Goal: Contribute content

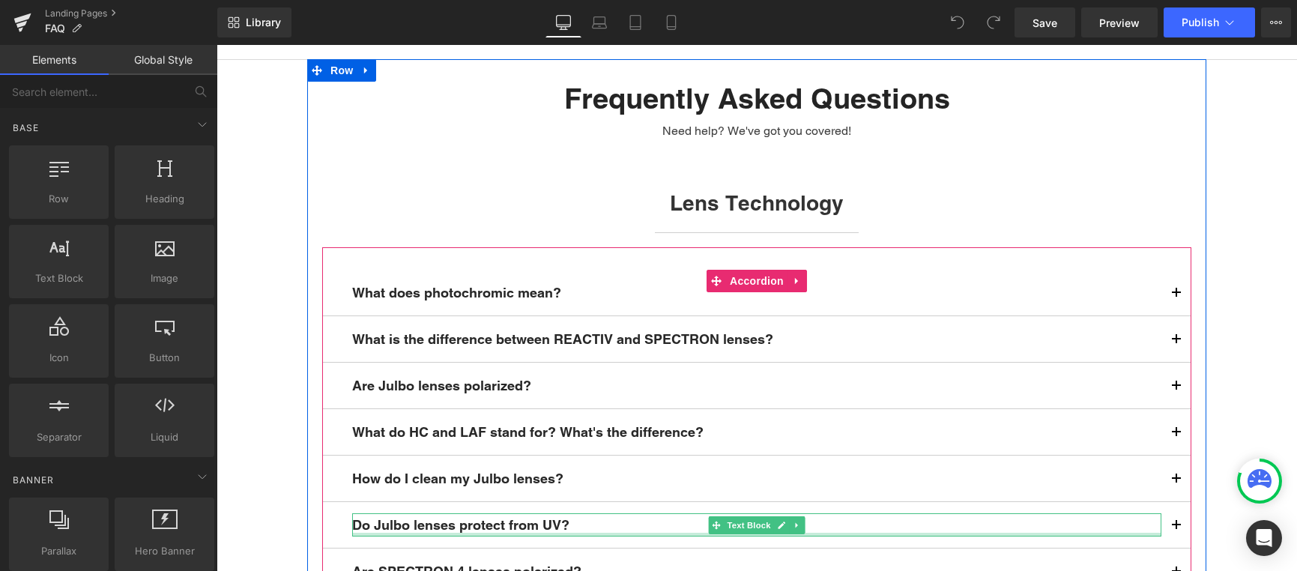
scroll to position [99, 0]
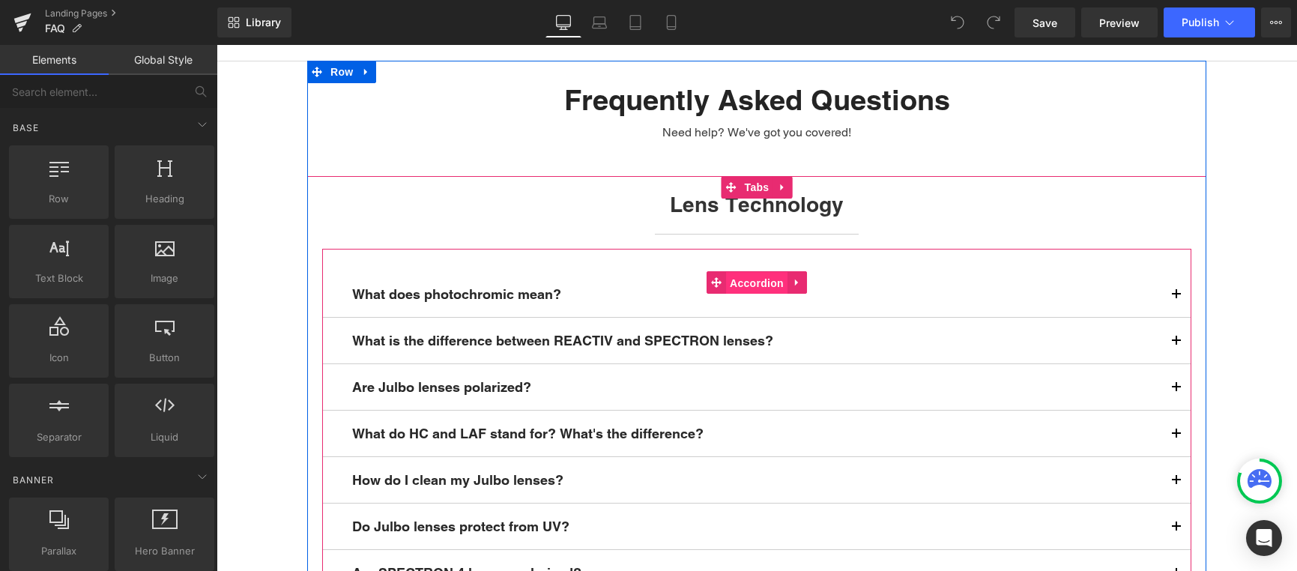
click at [760, 280] on span "Accordion" at bounding box center [756, 283] width 61 height 22
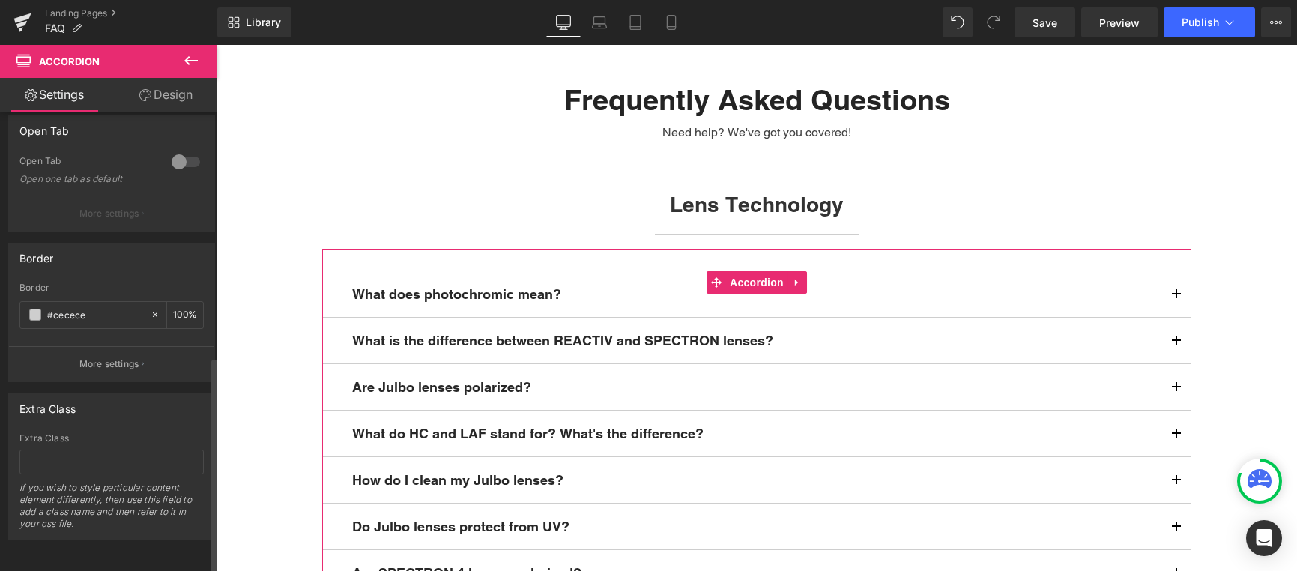
scroll to position [0, 0]
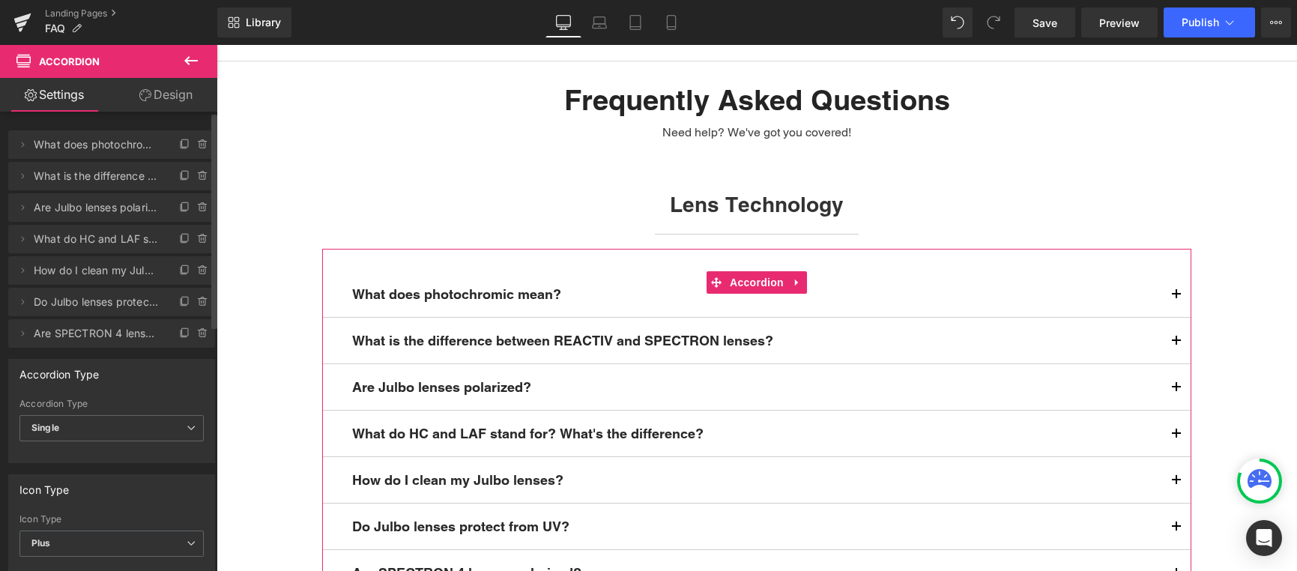
click at [90, 119] on div "Delete Cancel What does photochromic mean? What does photochromic mean? Name Wh…" at bounding box center [112, 231] width 224 height 232
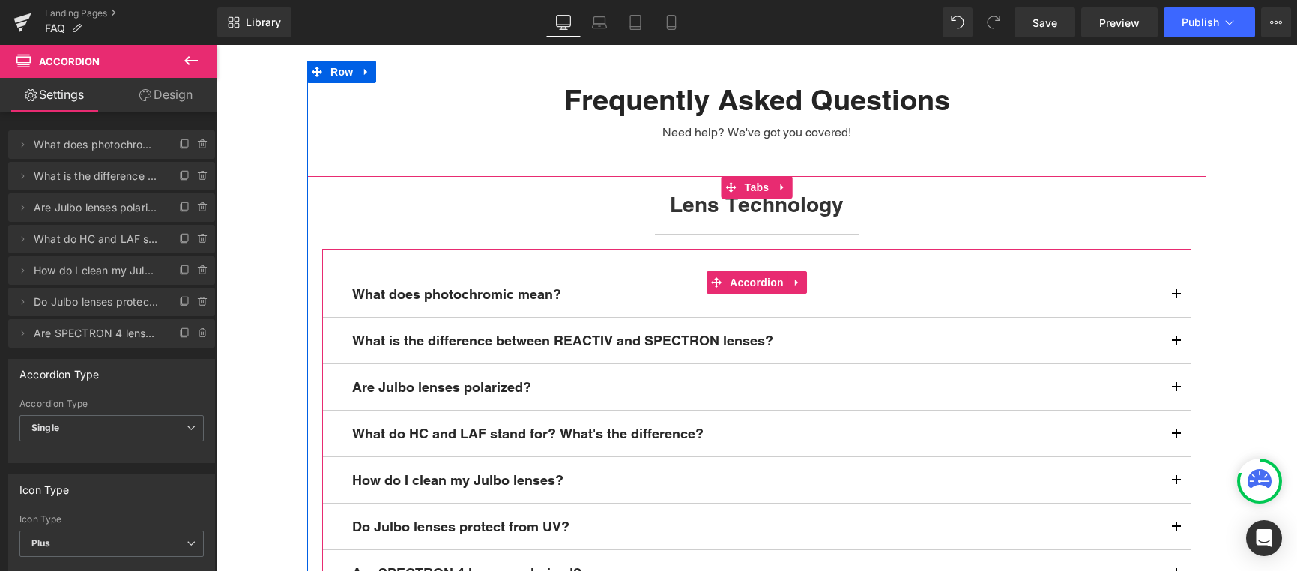
click at [795, 281] on icon at bounding box center [796, 282] width 3 height 7
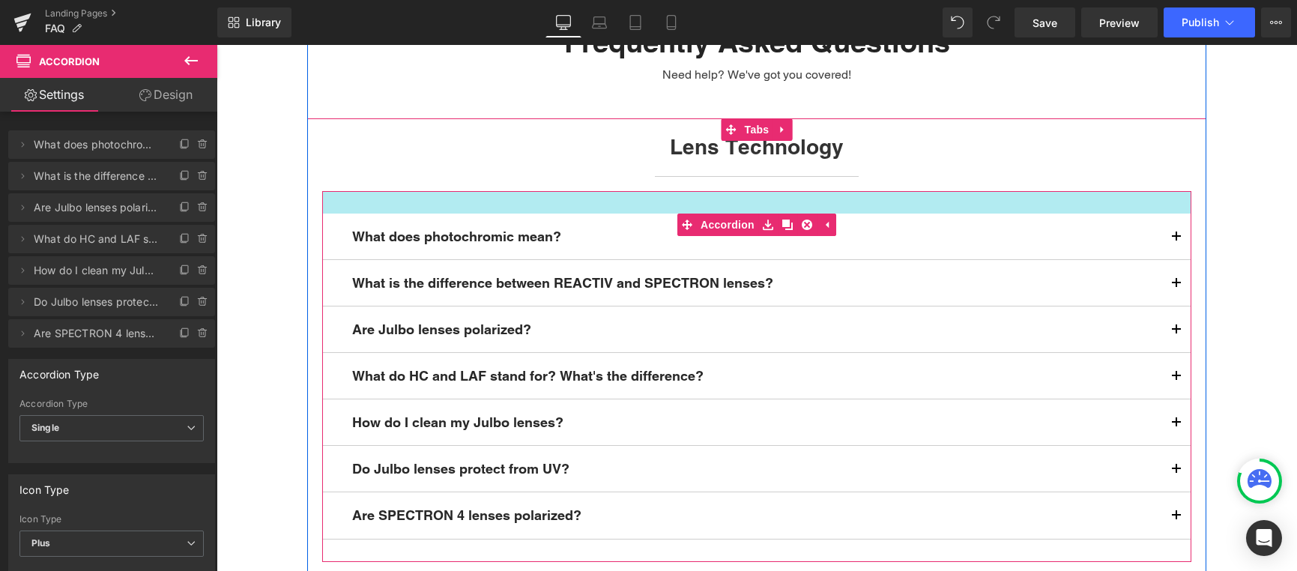
scroll to position [202, 0]
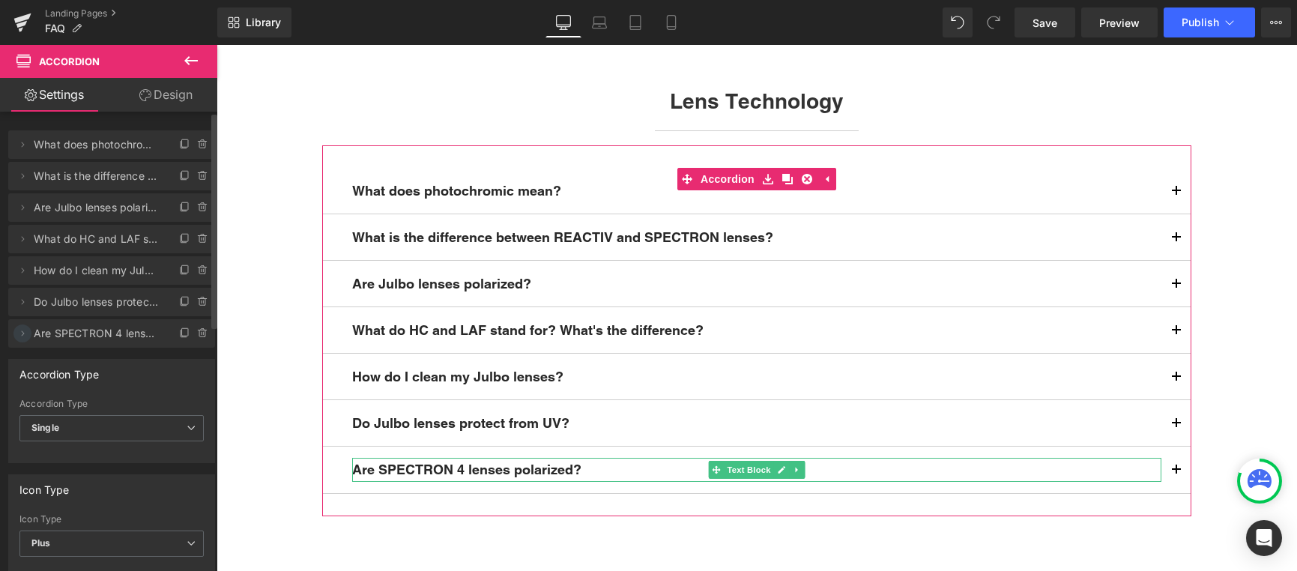
click at [24, 333] on icon at bounding box center [22, 333] width 12 height 12
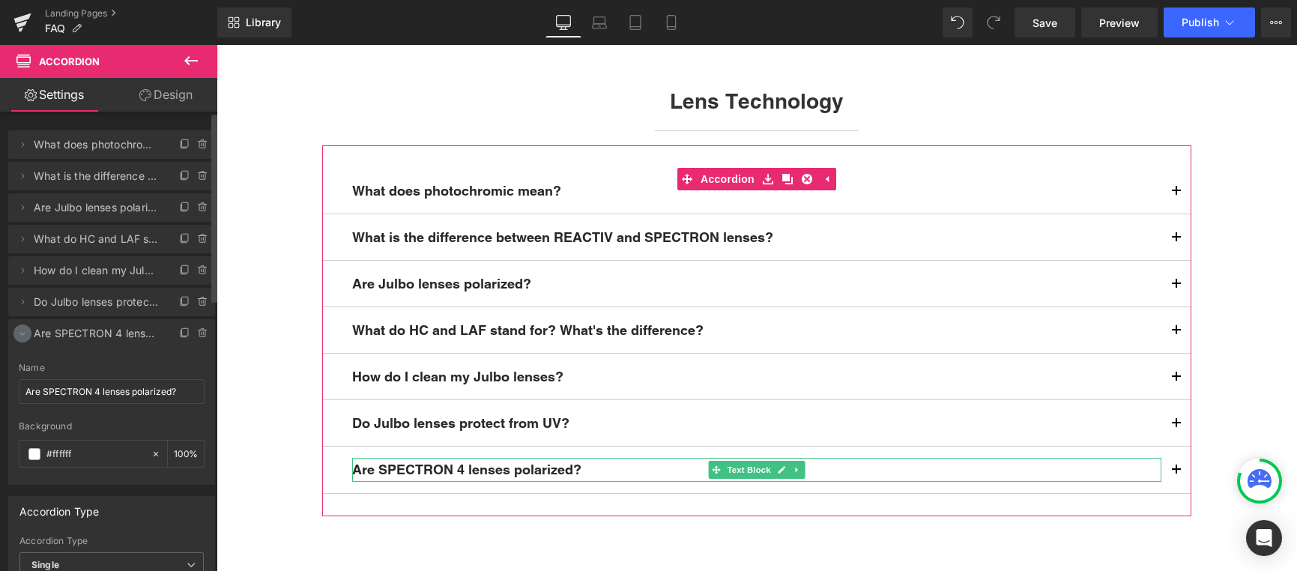
click at [24, 333] on icon at bounding box center [22, 334] width 5 height 3
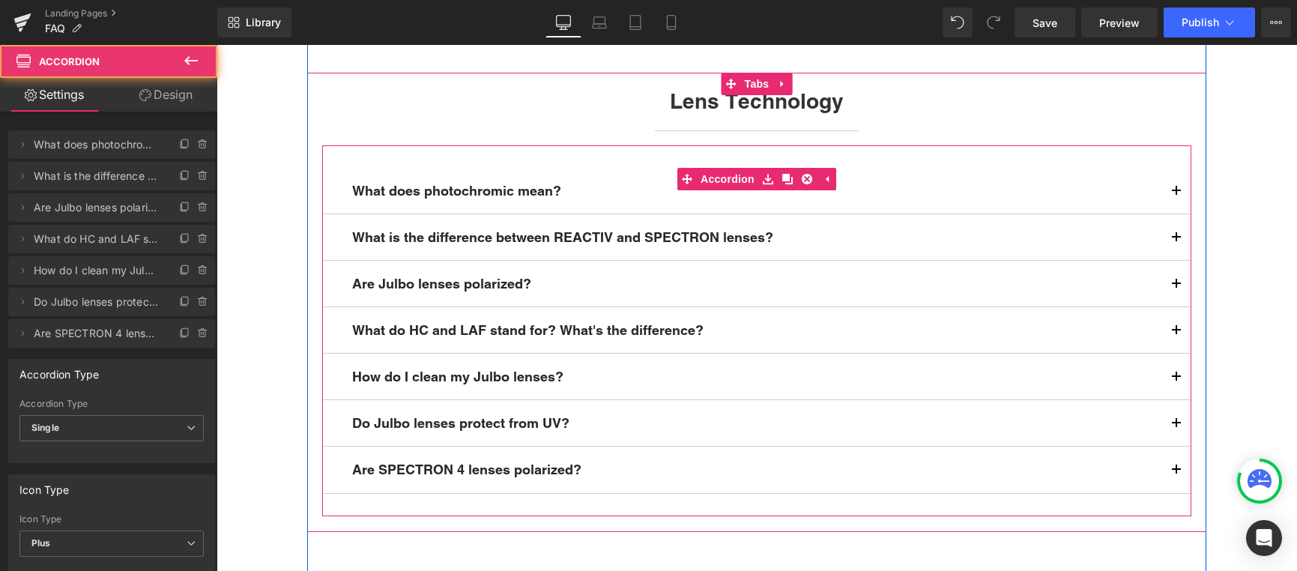
click at [1176, 196] on span "button" at bounding box center [1176, 196] width 0 height 0
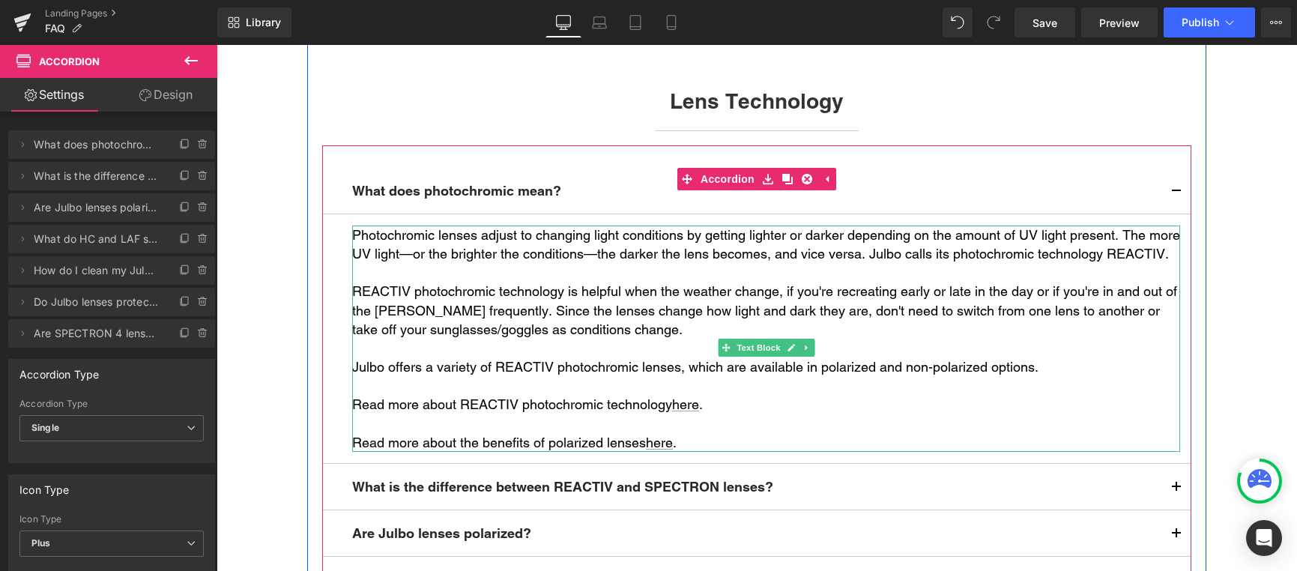
click at [653, 357] on p at bounding box center [766, 348] width 828 height 19
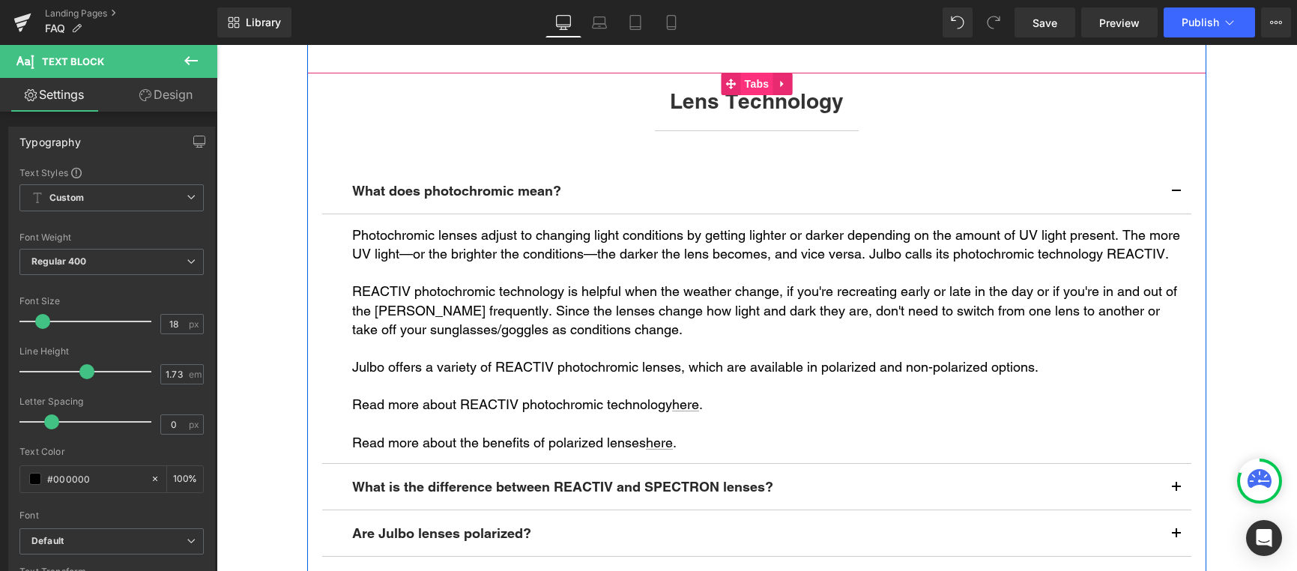
click at [752, 77] on span "Tabs" at bounding box center [757, 84] width 32 height 22
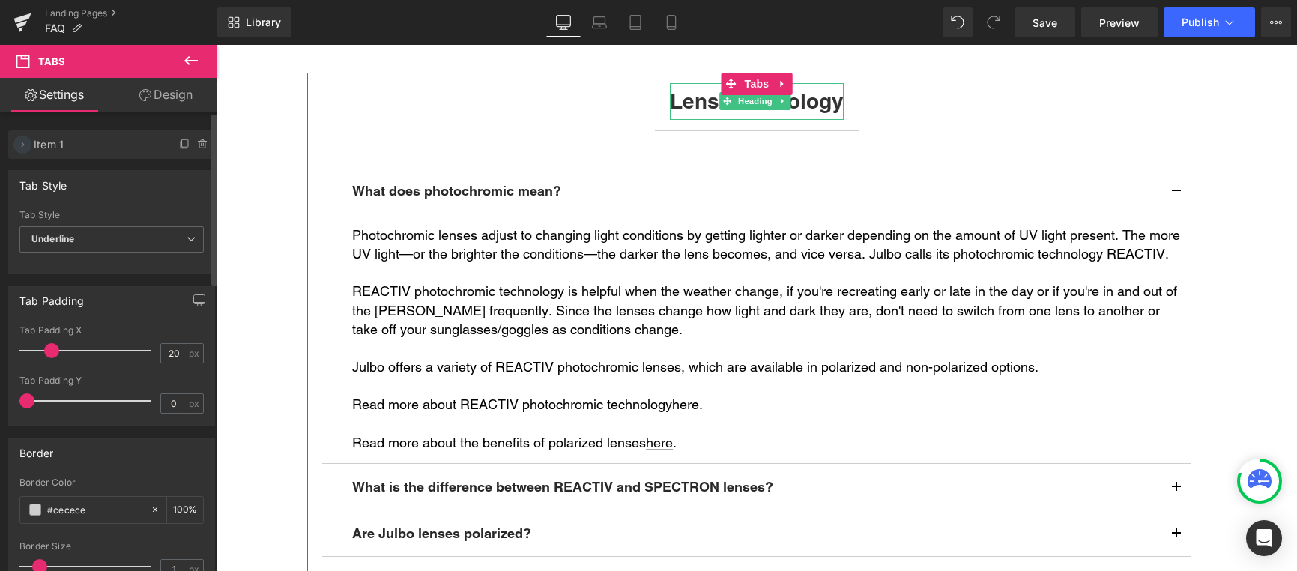
click at [26, 145] on icon at bounding box center [22, 145] width 12 height 12
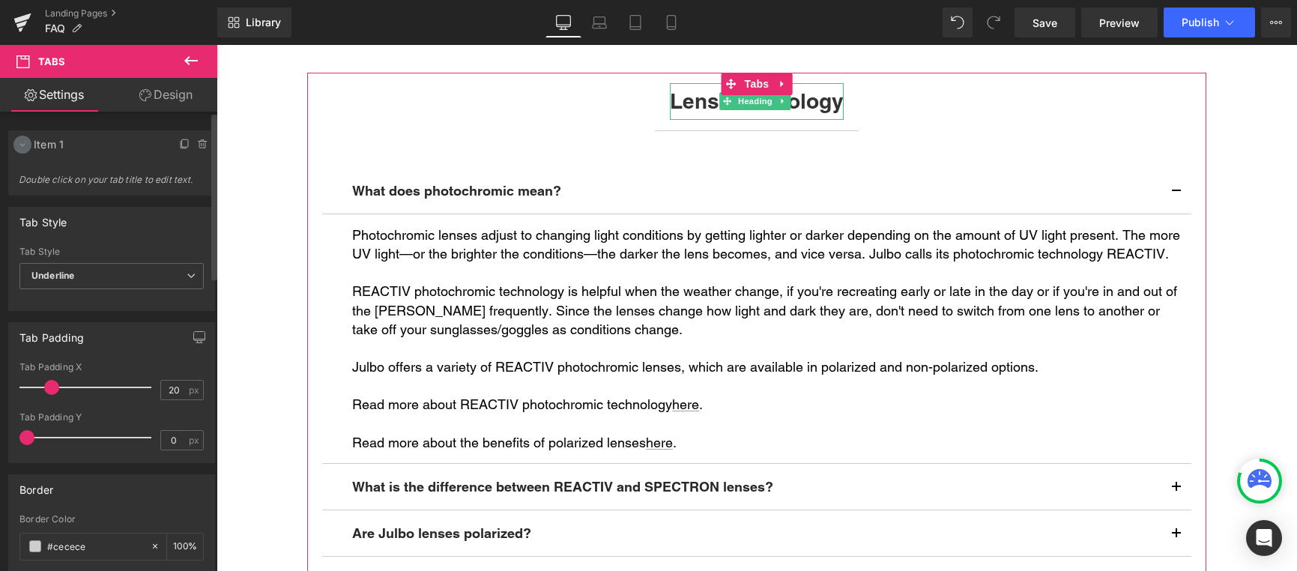
click at [26, 145] on icon at bounding box center [22, 145] width 12 height 12
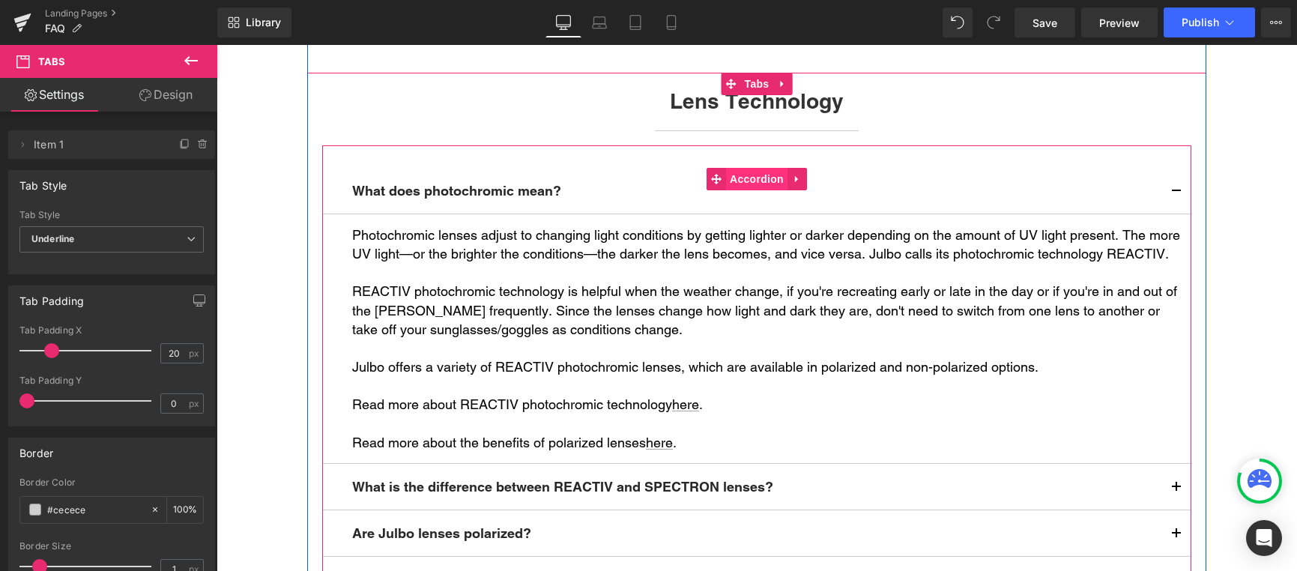
click at [742, 175] on span "Accordion" at bounding box center [756, 179] width 61 height 22
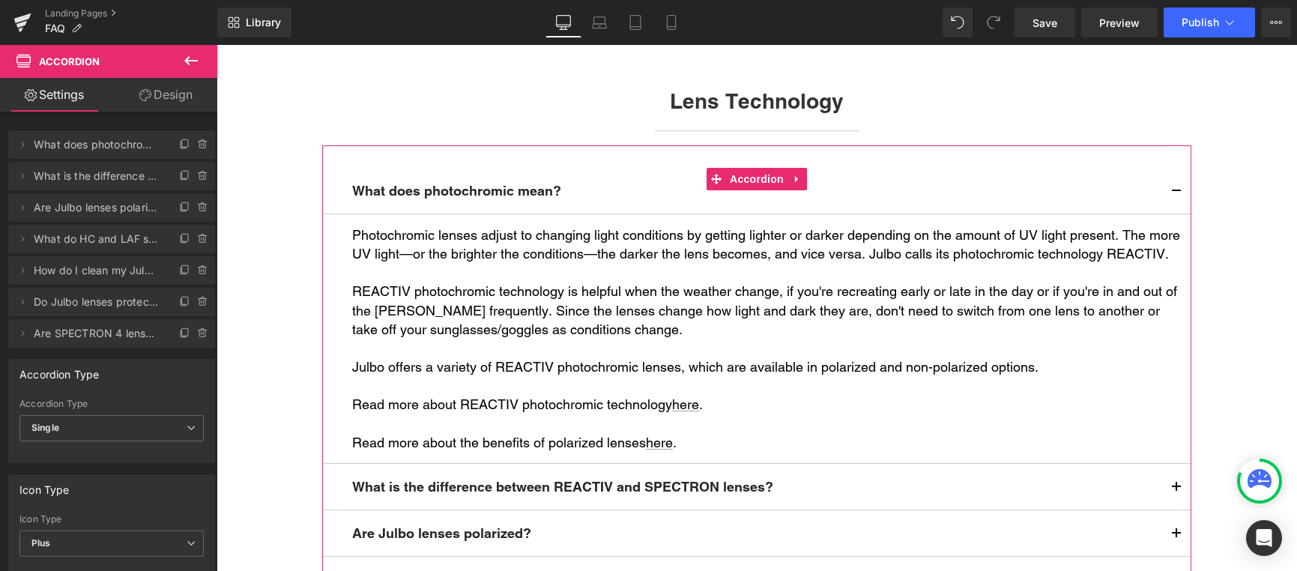
click at [174, 94] on link "Design" at bounding box center [166, 95] width 109 height 34
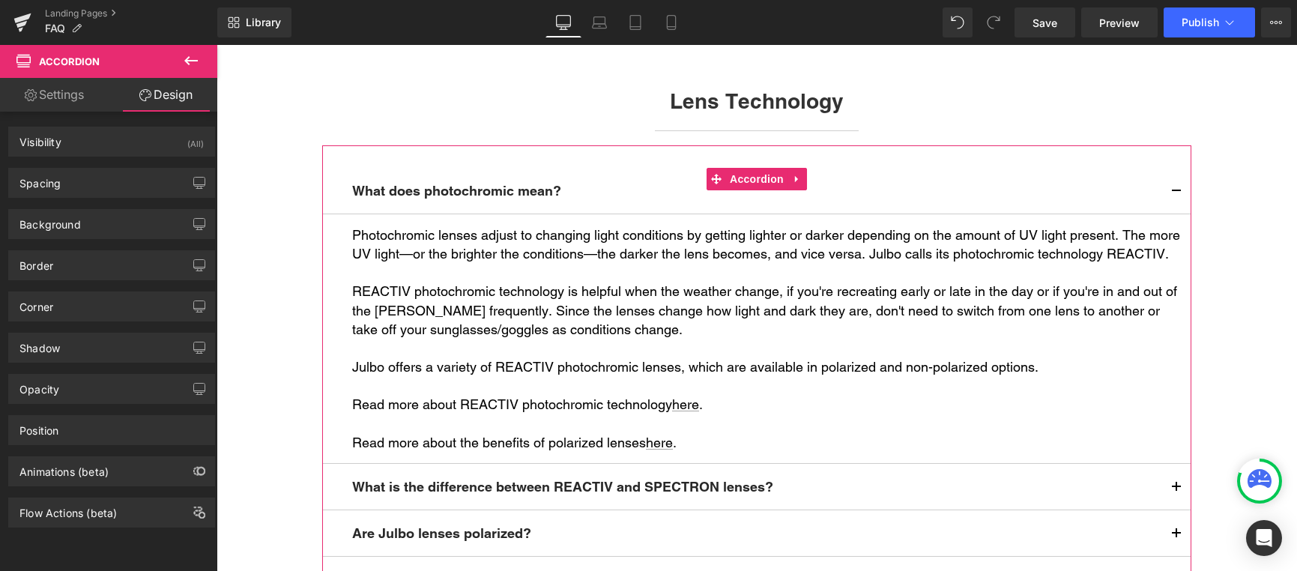
click at [65, 97] on link "Settings" at bounding box center [54, 95] width 109 height 34
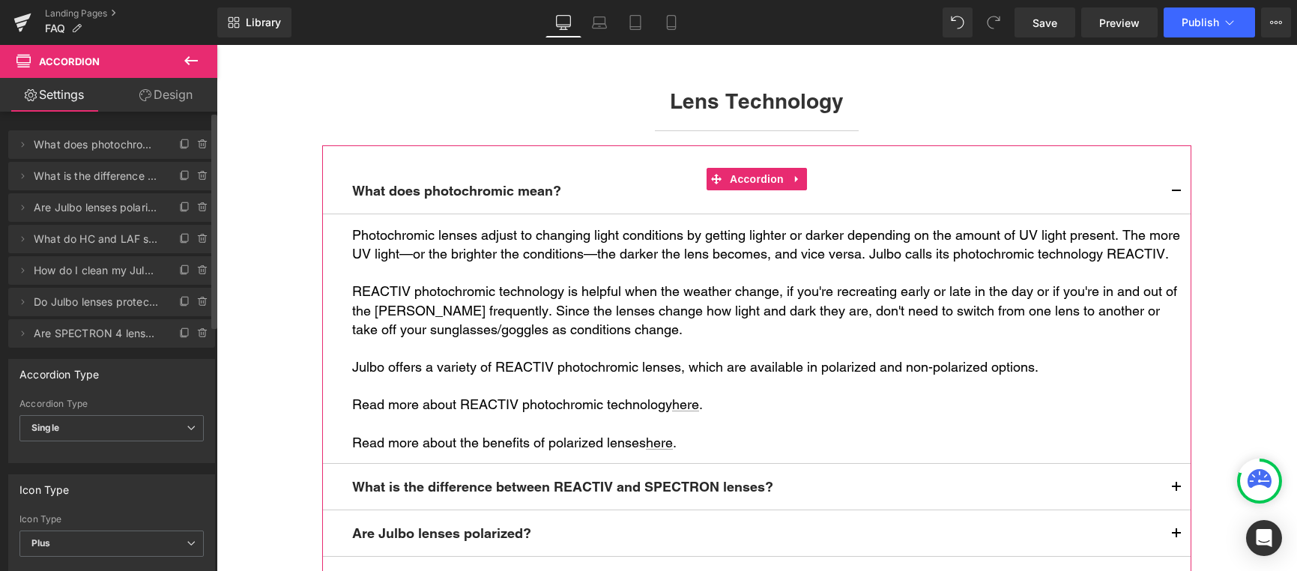
click at [142, 126] on div "Delete Cancel What does photochromic mean? What does photochromic mean? Name Wh…" at bounding box center [112, 231] width 224 height 232
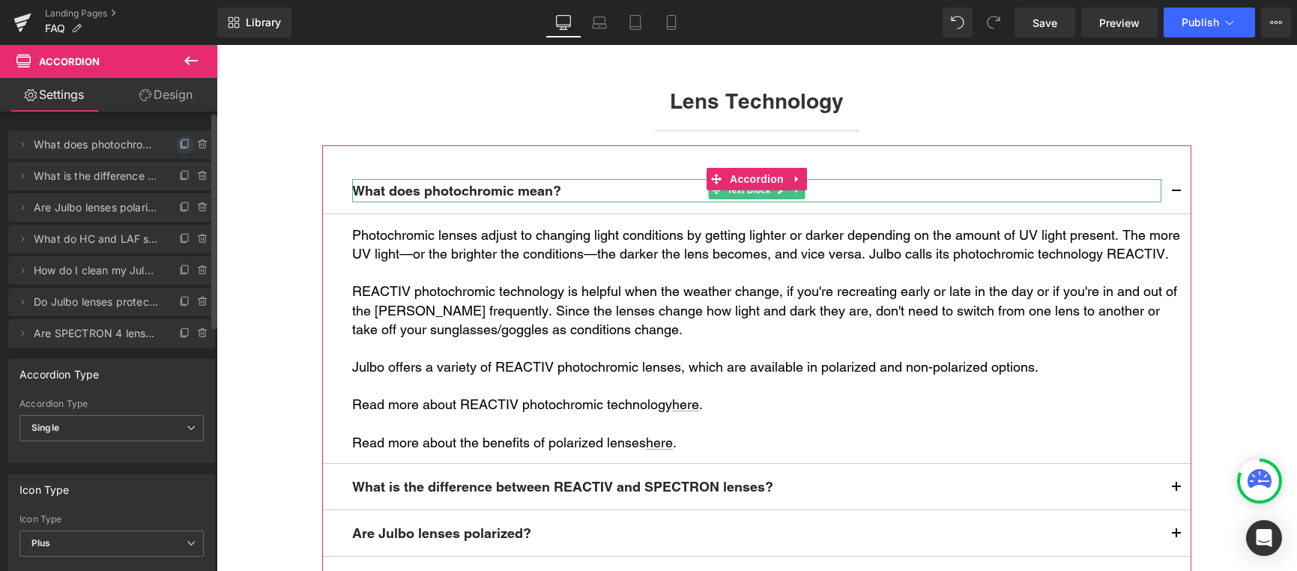
click at [179, 141] on icon at bounding box center [185, 145] width 12 height 12
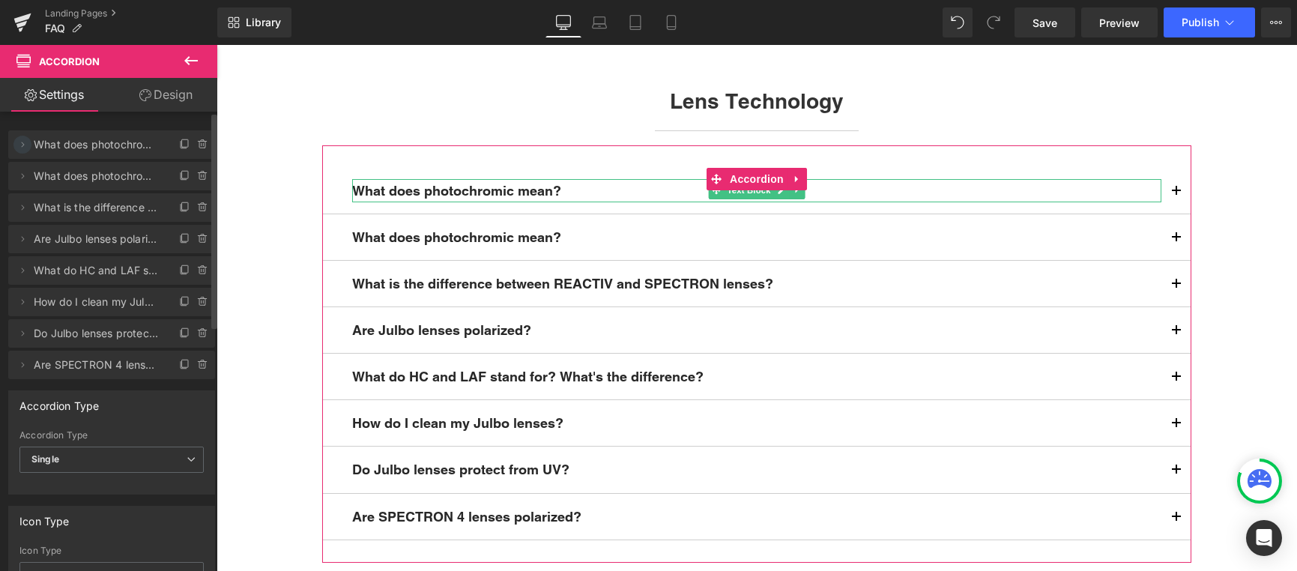
click at [22, 142] on icon at bounding box center [23, 144] width 3 height 5
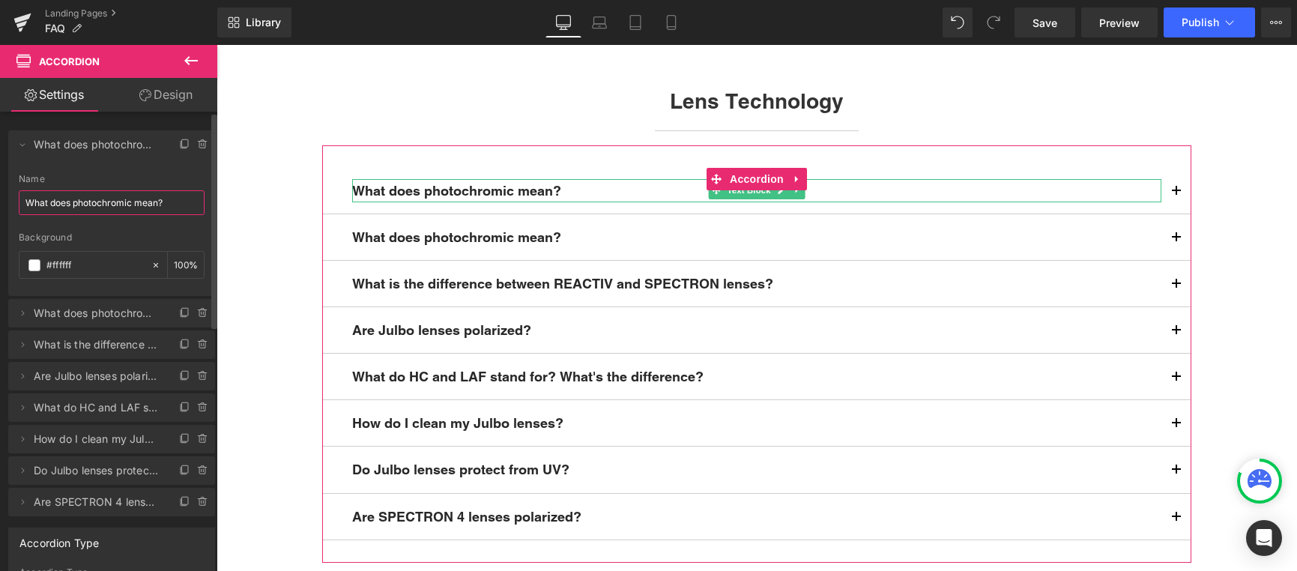
click at [167, 202] on input "What does photochromic mean?" at bounding box center [112, 202] width 186 height 25
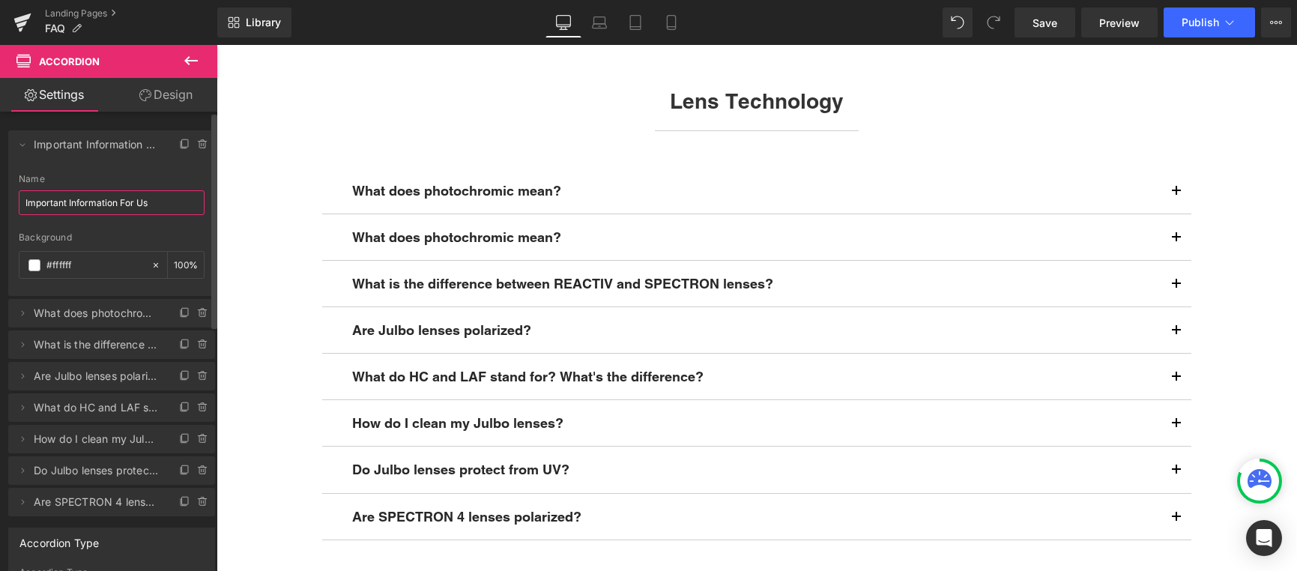
type input "Important Information For Use"
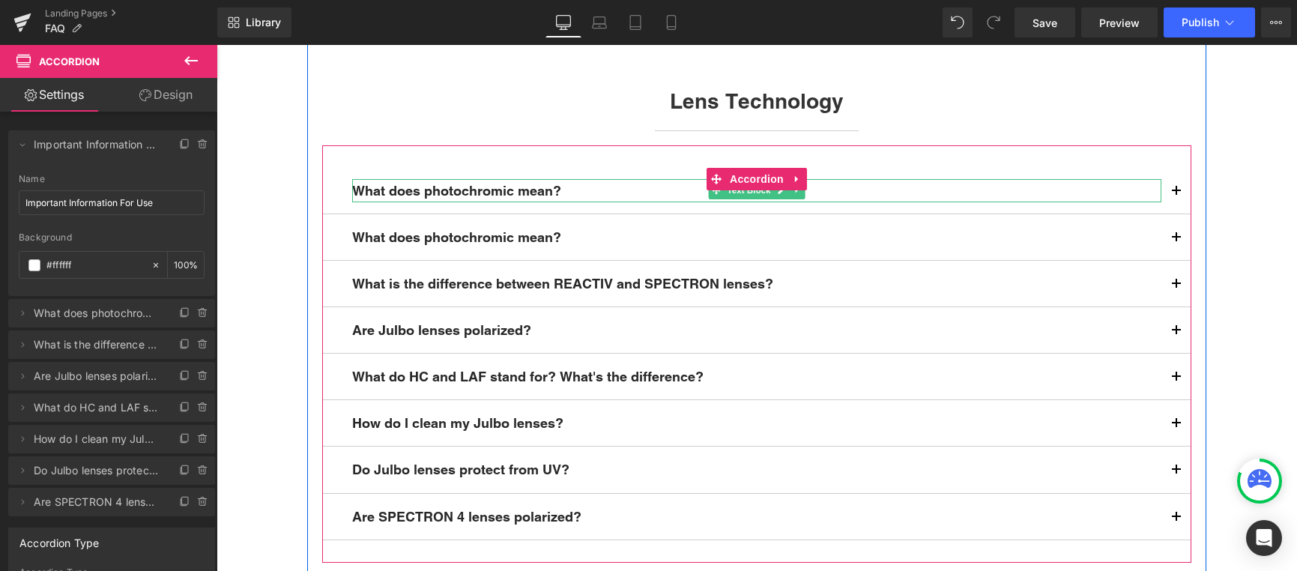
click at [499, 183] on p "What does photochromic mean?" at bounding box center [756, 190] width 809 height 23
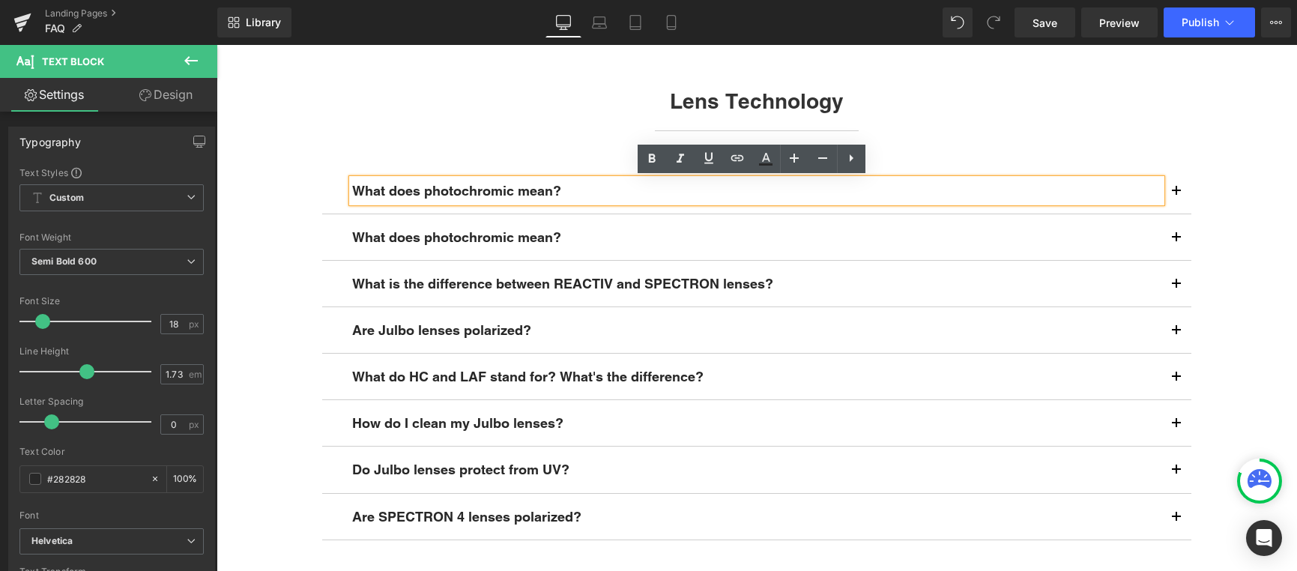
click at [555, 191] on p "What does photochromic mean?" at bounding box center [756, 190] width 809 height 23
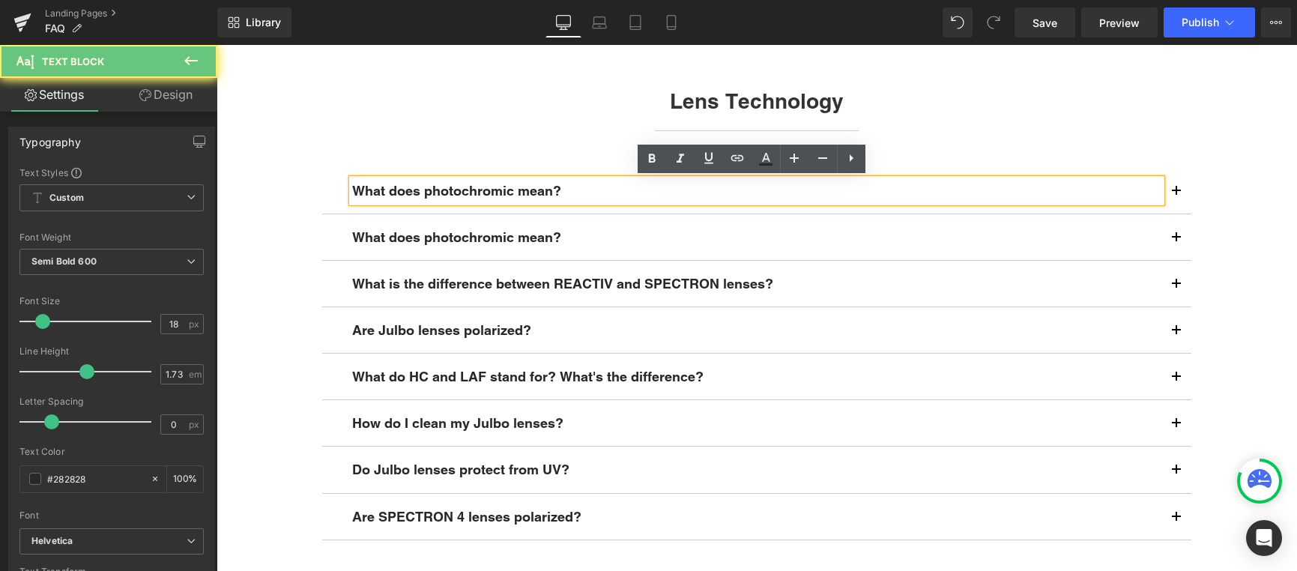
click at [555, 191] on p "What does photochromic mean?" at bounding box center [756, 190] width 809 height 23
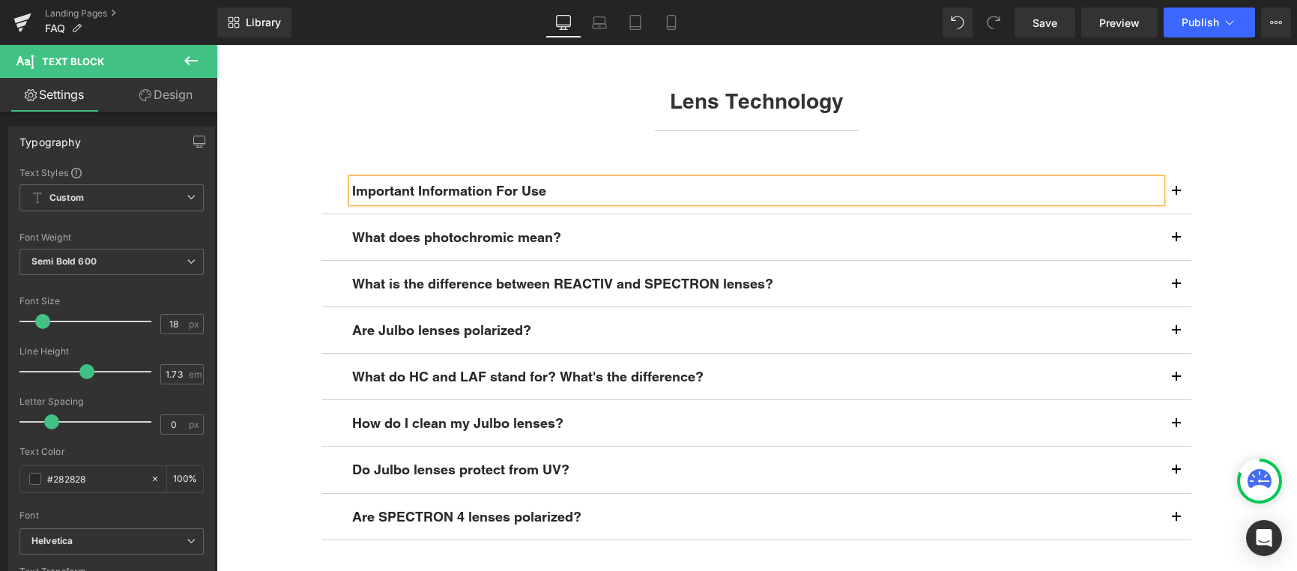
click at [1174, 191] on button "button" at bounding box center [1176, 191] width 30 height 46
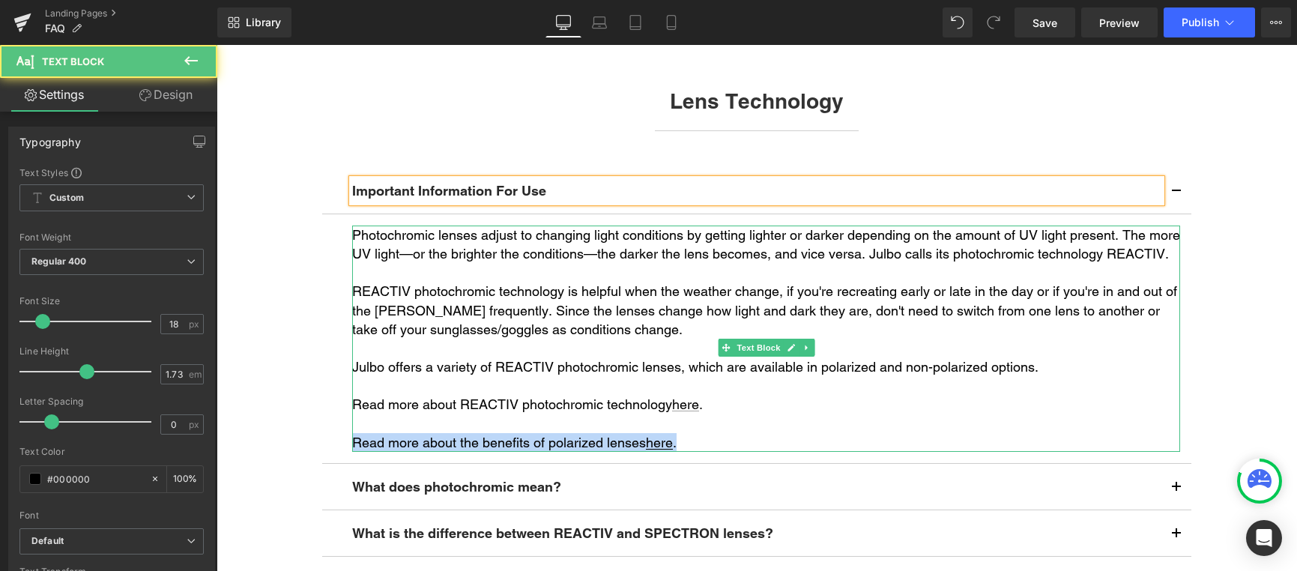
drag, startPoint x: 694, startPoint y: 466, endPoint x: 531, endPoint y: 447, distance: 164.4
click at [531, 447] on div "Photochromic lenses adjust to changing light conditions by getting lighter or d…" at bounding box center [766, 339] width 828 height 226
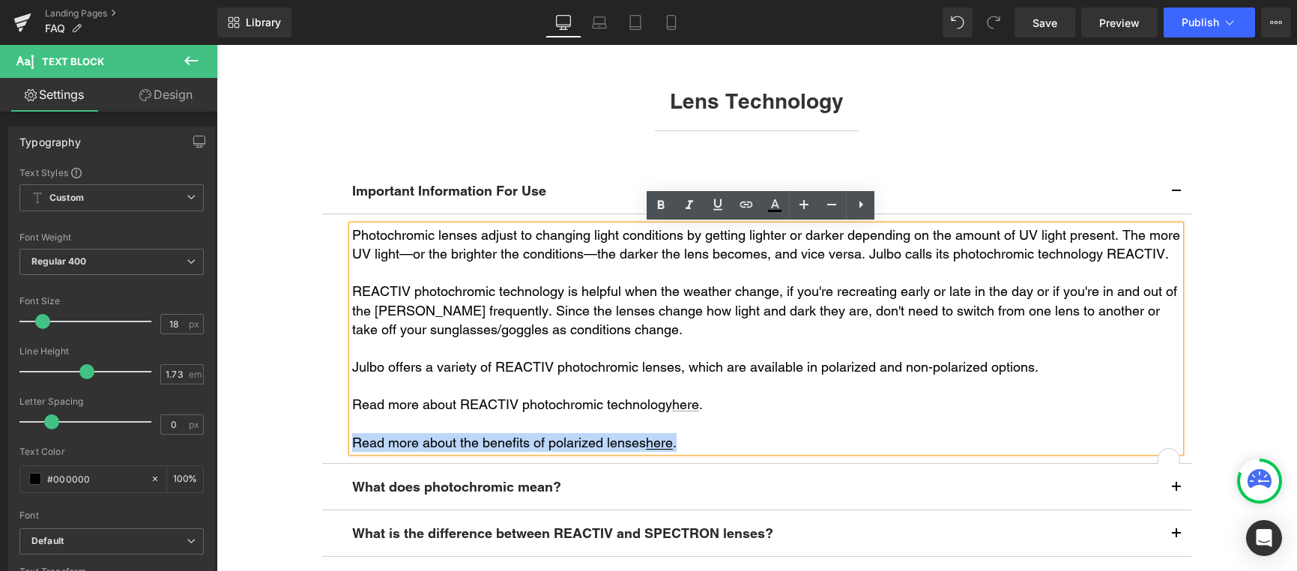
click at [699, 452] on p "Read more about the benefits of polarized lenses here ." at bounding box center [766, 442] width 828 height 19
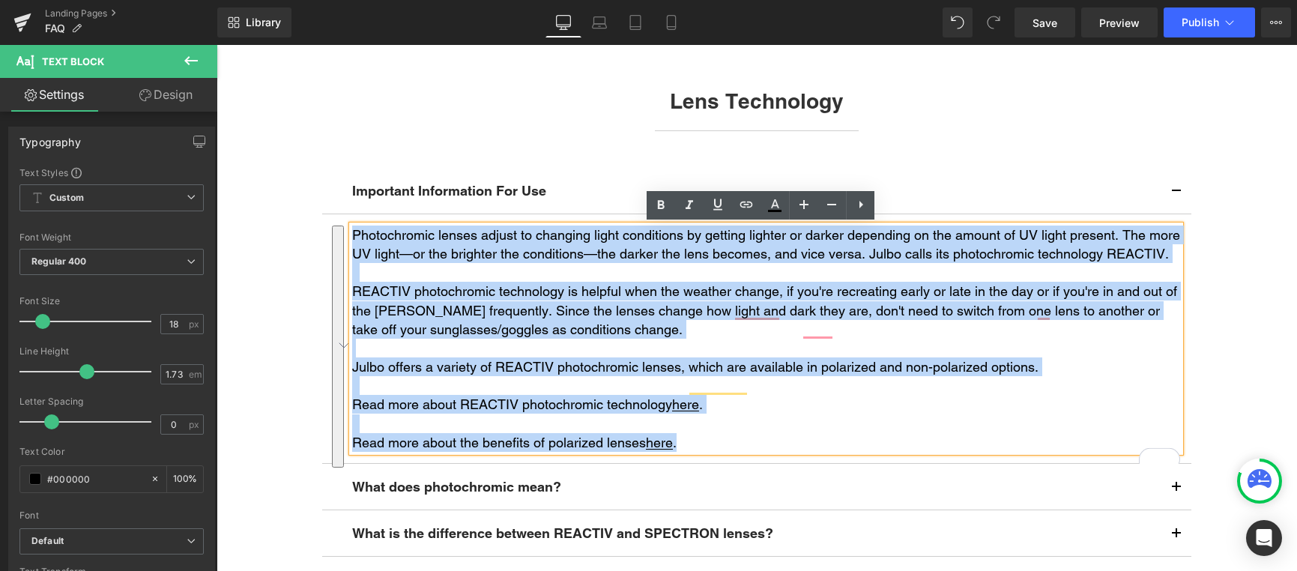
drag, startPoint x: 700, startPoint y: 456, endPoint x: 349, endPoint y: 240, distance: 411.8
click at [352, 240] on div "Photochromic lenses adjust to changing light conditions by getting lighter or d…" at bounding box center [766, 339] width 828 height 226
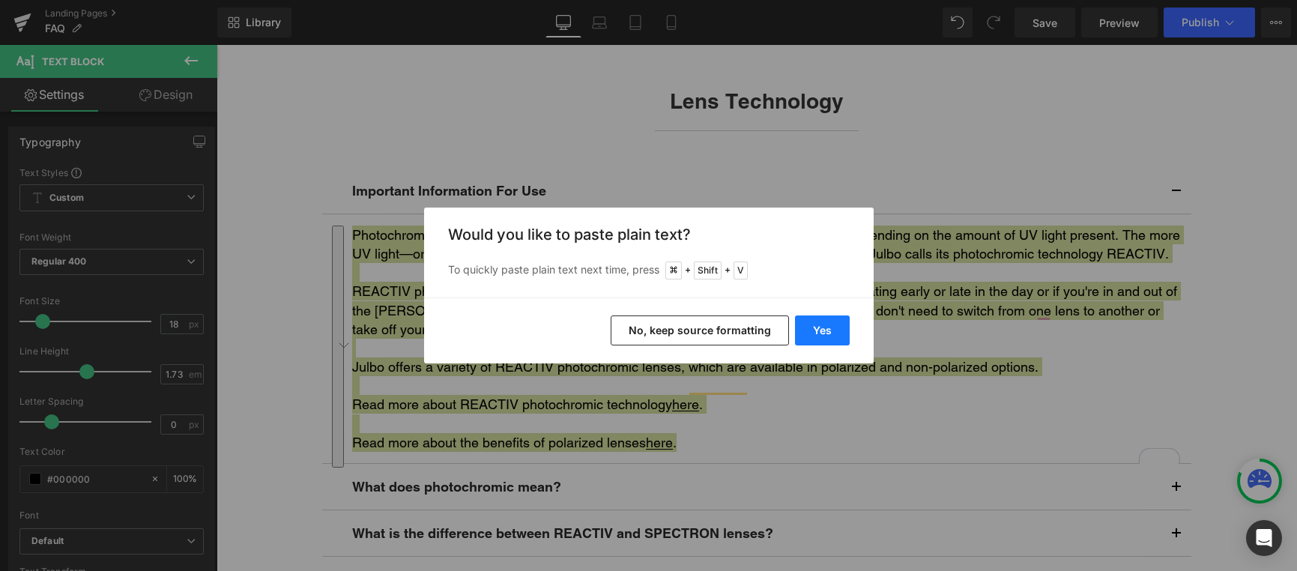
click at [833, 321] on button "Yes" at bounding box center [822, 330] width 55 height 30
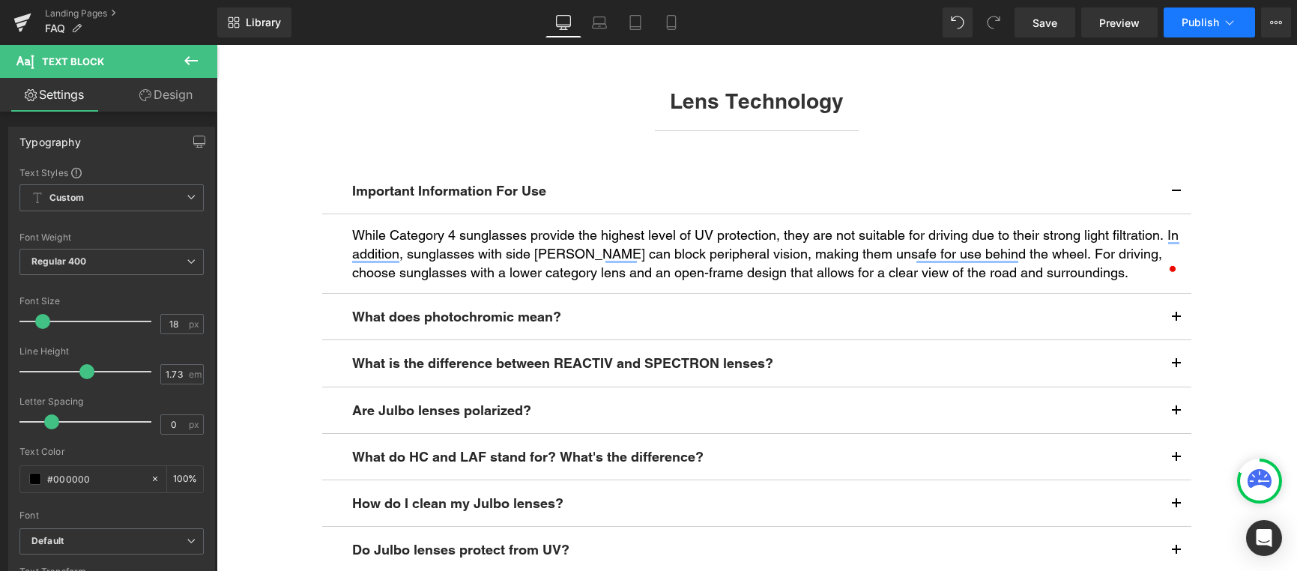
click at [1209, 21] on span "Publish" at bounding box center [1200, 22] width 37 height 12
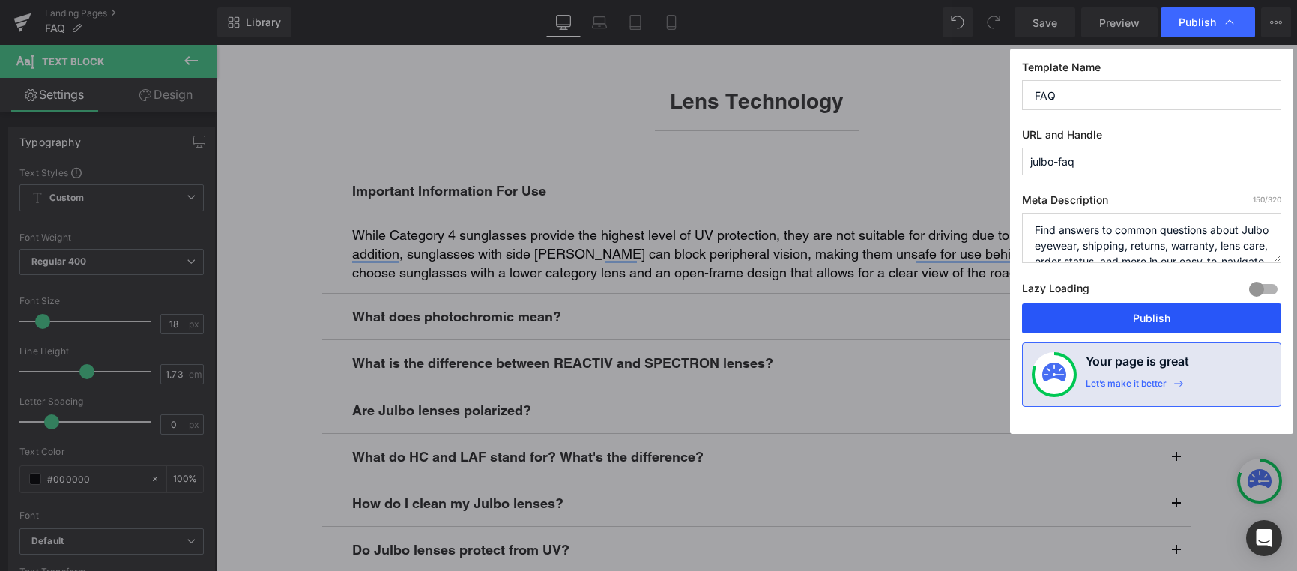
click at [1155, 326] on button "Publish" at bounding box center [1151, 318] width 259 height 30
